Goal: Information Seeking & Learning: Learn about a topic

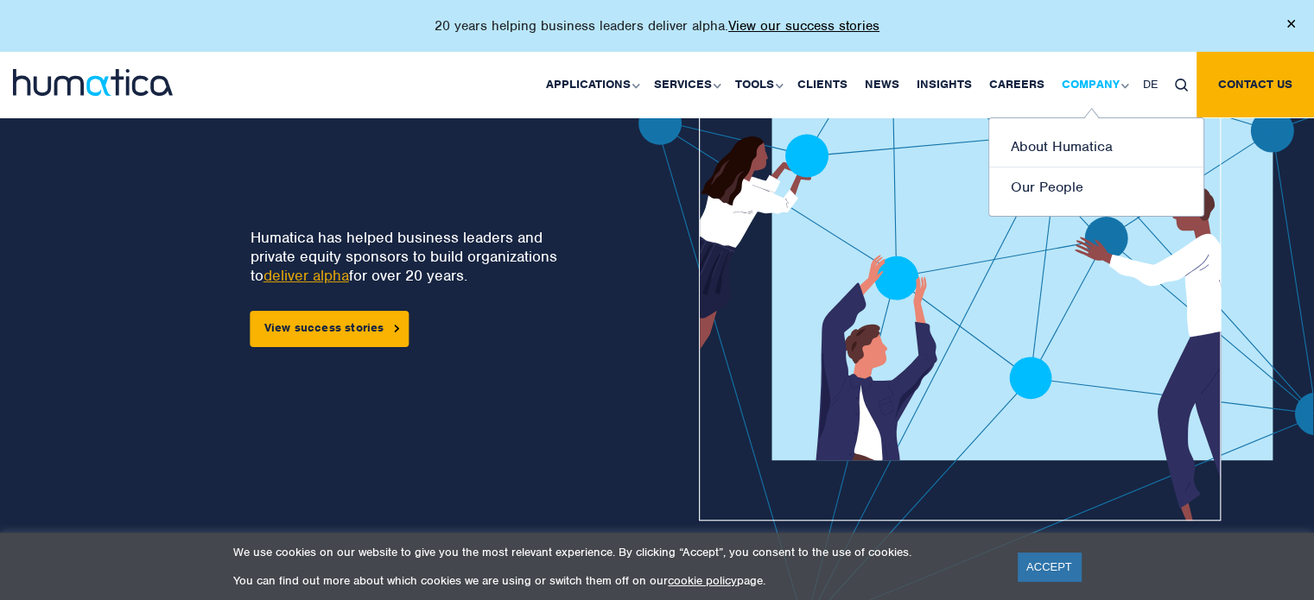
scroll to position [86, 0]
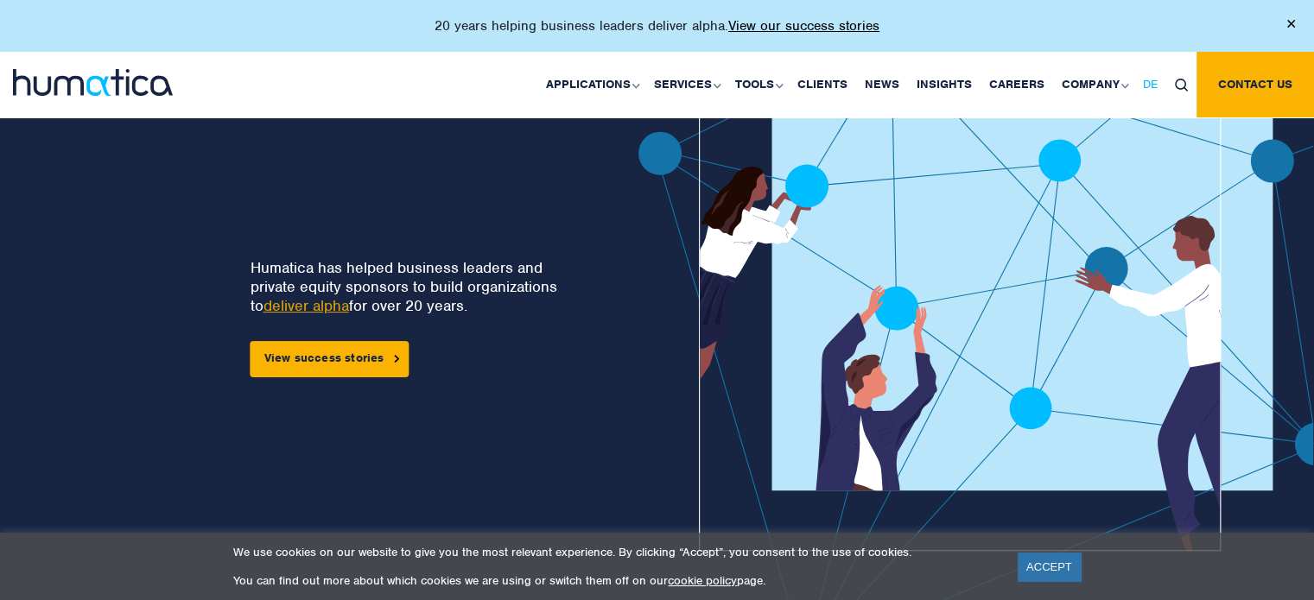
click at [1156, 88] on span "DE" at bounding box center [1150, 84] width 15 height 15
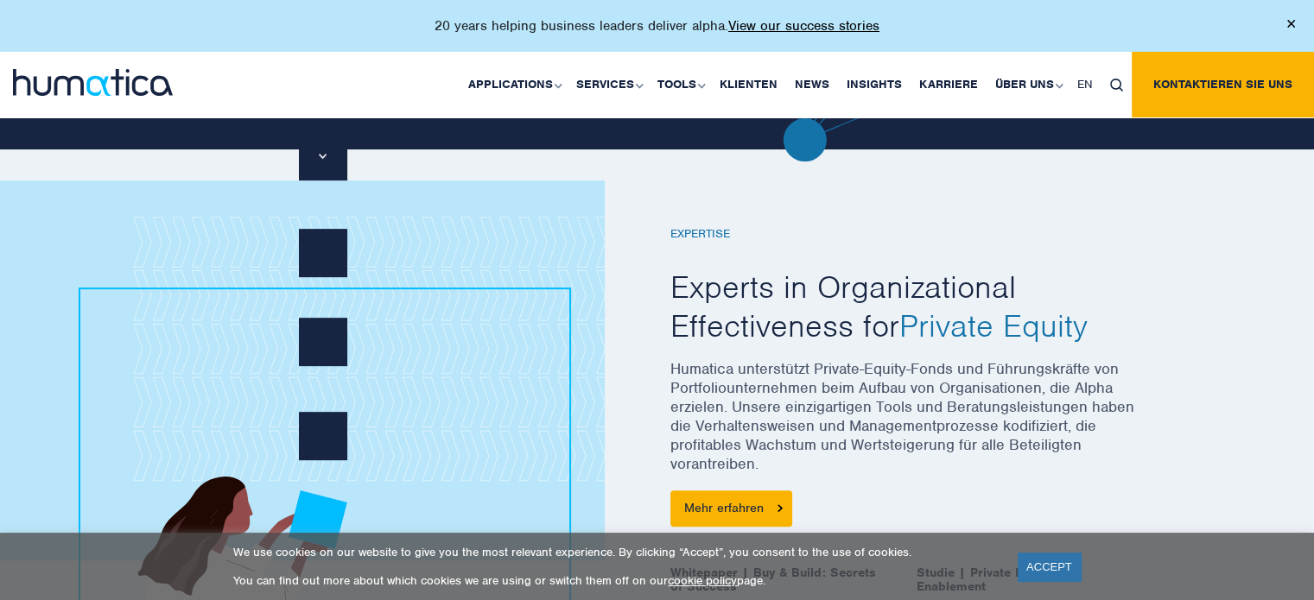
scroll to position [605, 0]
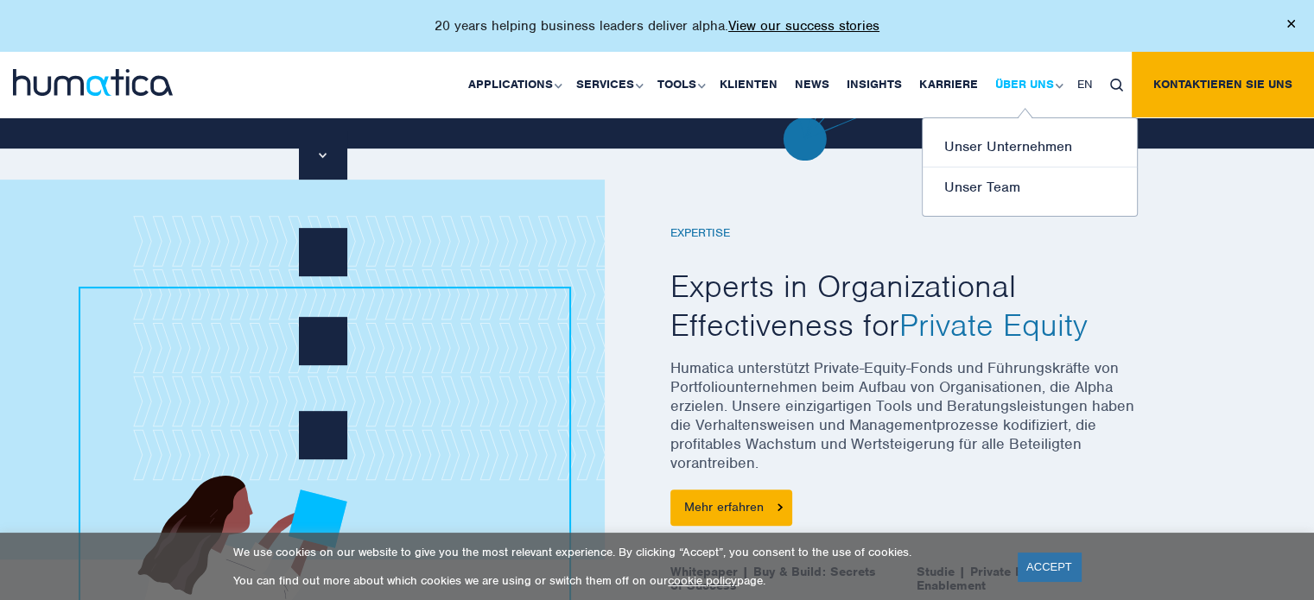
click at [1023, 86] on link "Über uns" at bounding box center [1027, 85] width 82 height 66
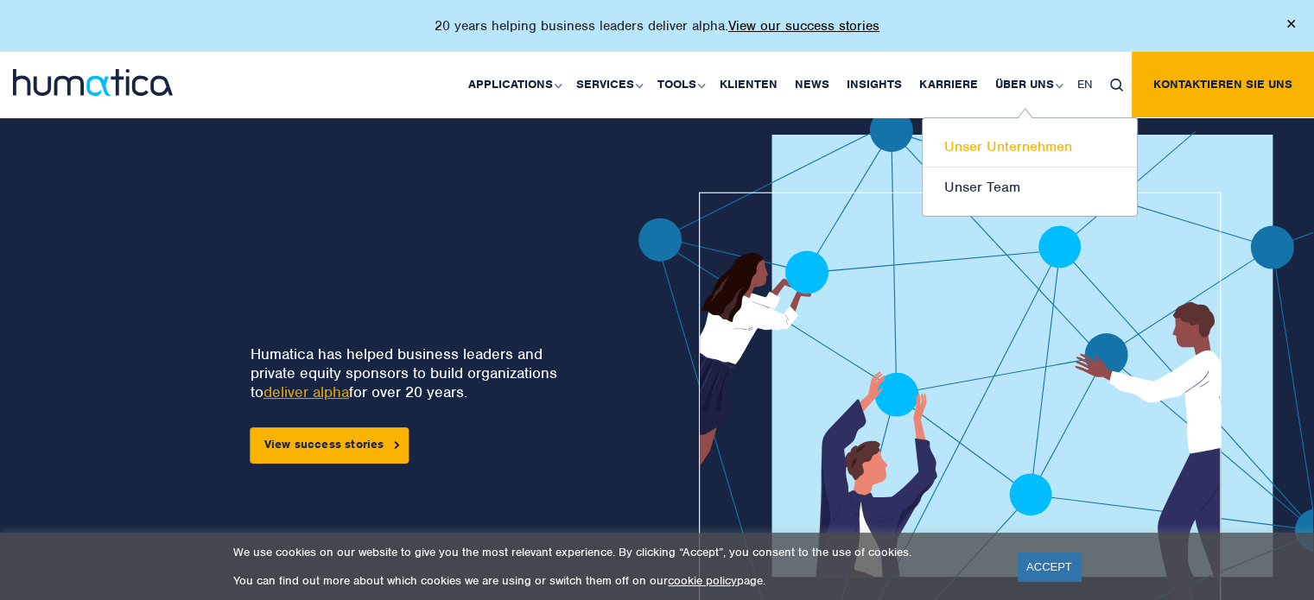
click at [1005, 148] on link "Unser Unternehmen" at bounding box center [1029, 147] width 214 height 41
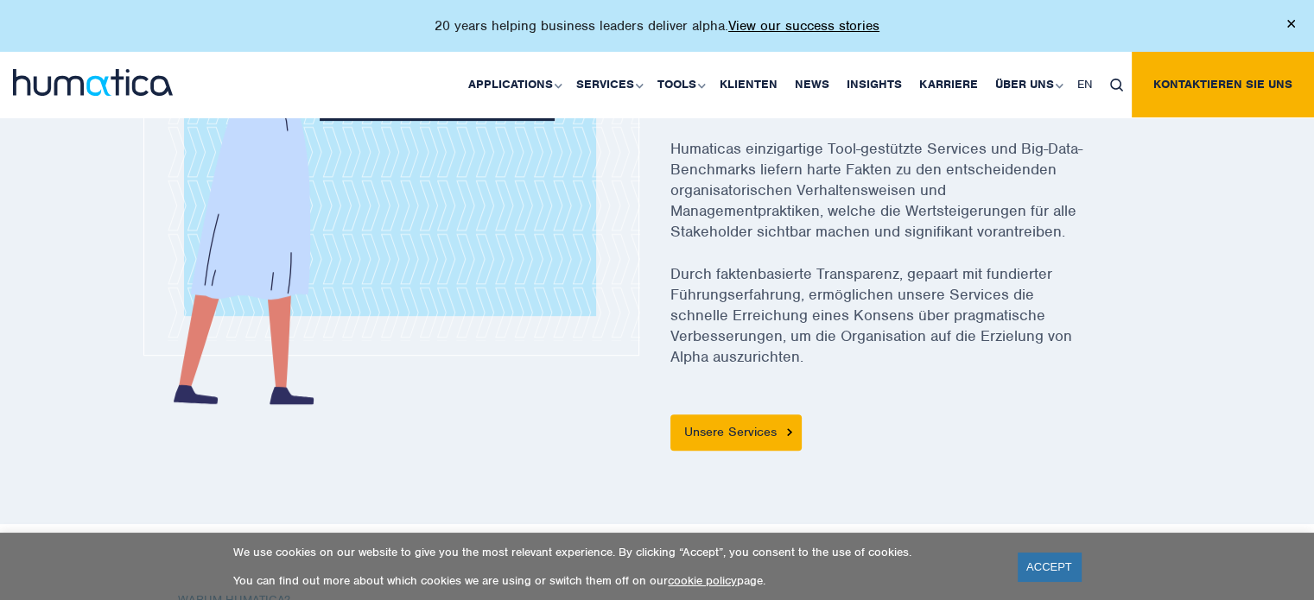
scroll to position [864, 0]
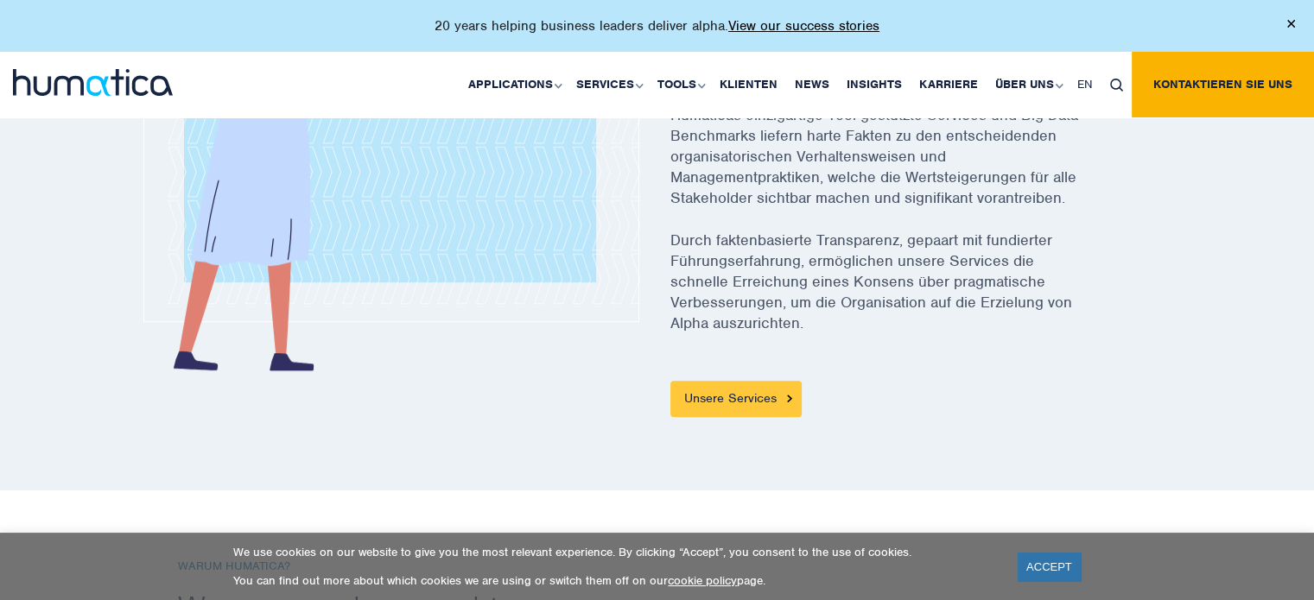
click at [729, 394] on link "Unsere Services" at bounding box center [735, 399] width 131 height 36
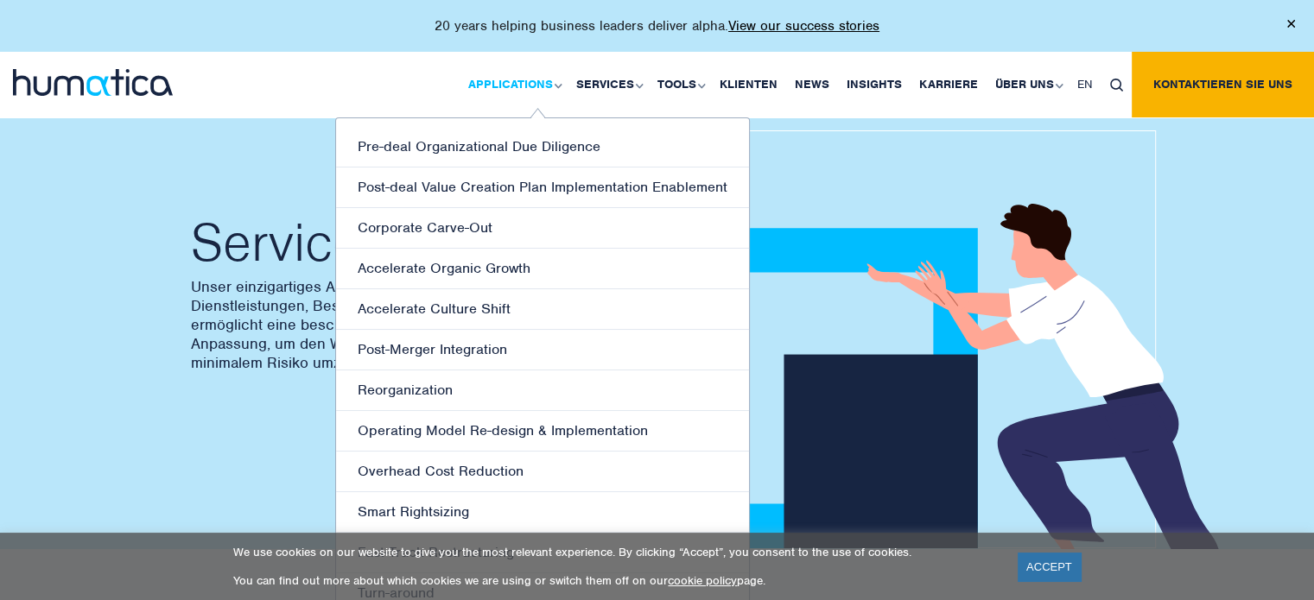
click at [532, 81] on link "Applications" at bounding box center [514, 85] width 108 height 66
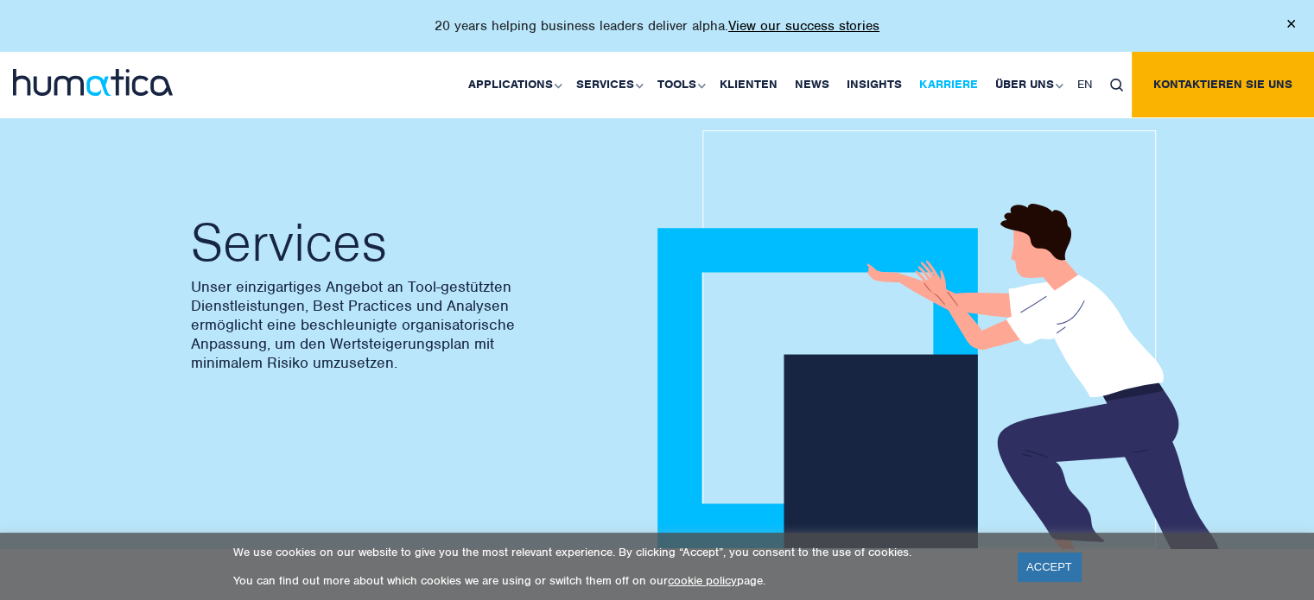
click at [937, 82] on link "Karriere" at bounding box center [948, 85] width 76 height 66
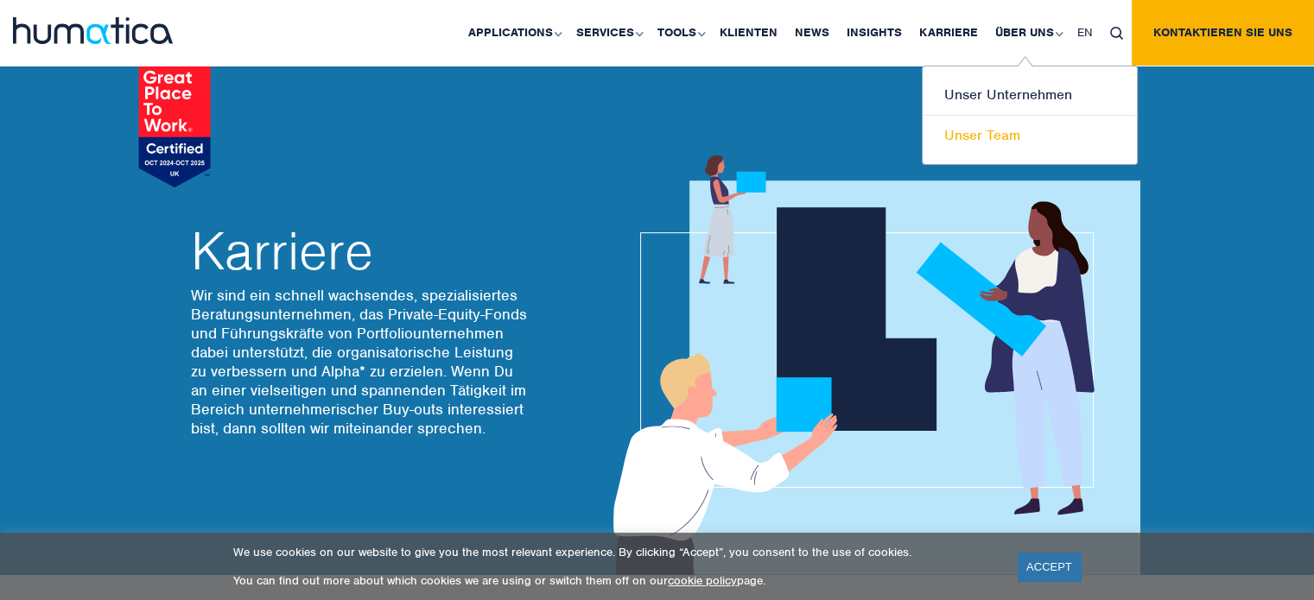
click at [1007, 131] on link "Unser Team" at bounding box center [1029, 136] width 214 height 40
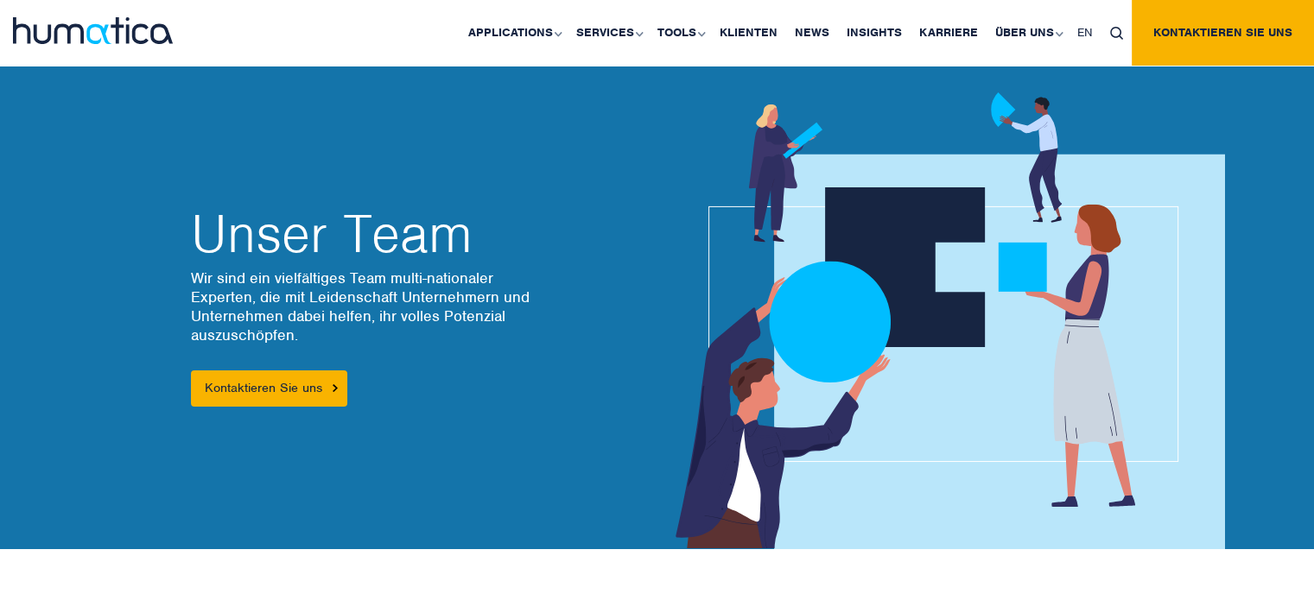
click at [998, 137] on div at bounding box center [876, 308] width 492 height 484
